Goal: Information Seeking & Learning: Learn about a topic

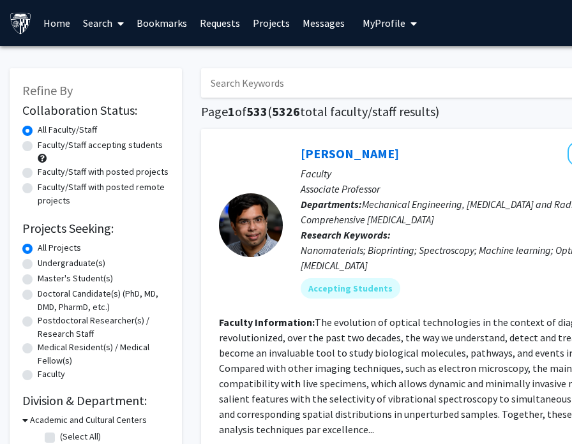
click at [264, 84] on input "Search Keywords" at bounding box center [451, 82] width 501 height 29
type input "plant"
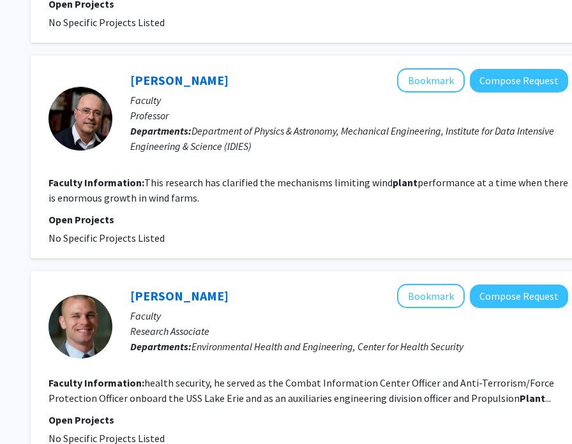
scroll to position [2188, 170]
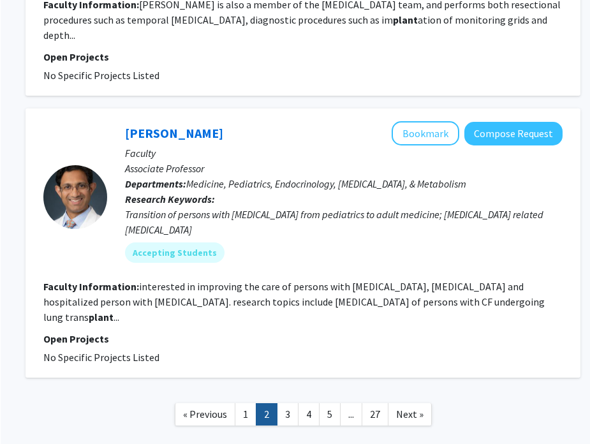
scroll to position [2315, 176]
